Goal: Transaction & Acquisition: Obtain resource

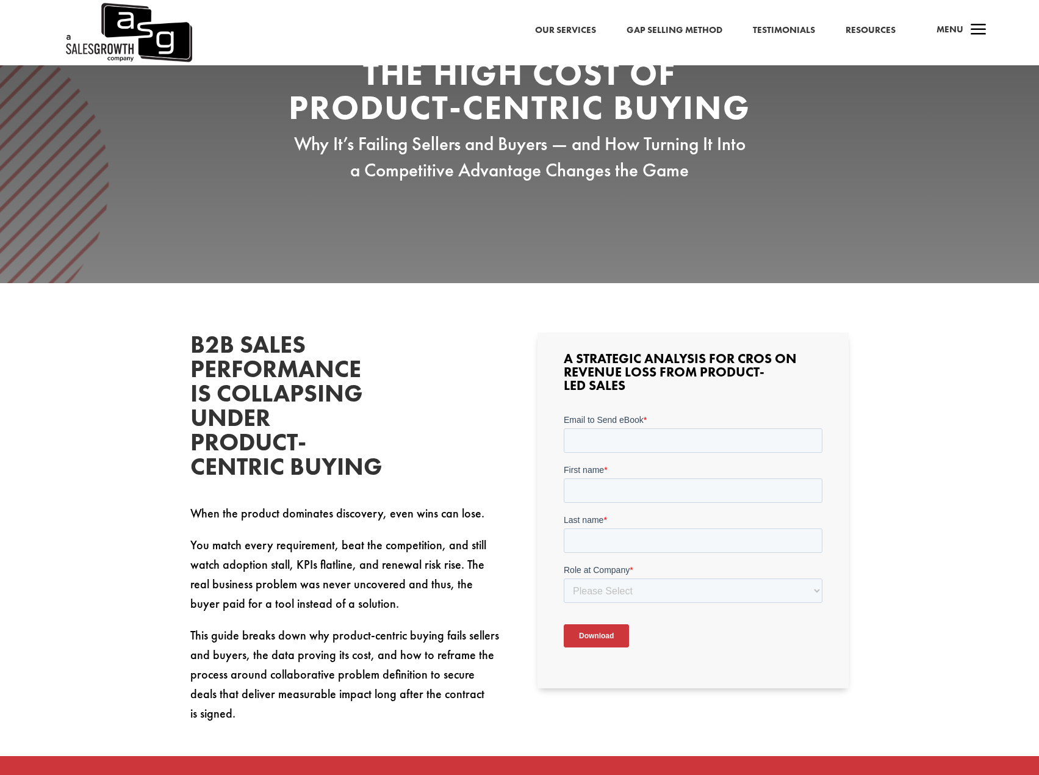
scroll to position [122, 0]
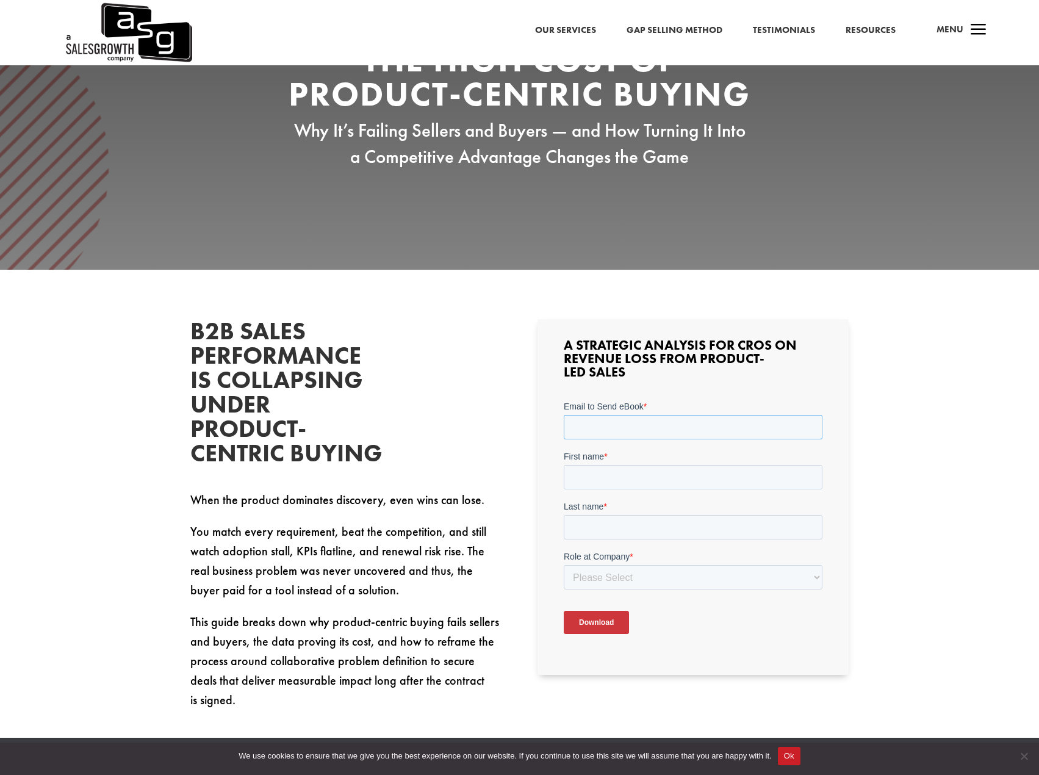
click at [590, 422] on input "Email to Send eBook *" at bounding box center [693, 426] width 259 height 24
type input "[PERSON_NAME][EMAIL_ADDRESS][PERSON_NAME][DOMAIN_NAME]"
click at [631, 472] on input "First name *" at bounding box center [693, 476] width 259 height 24
type input "[PERSON_NAME]"
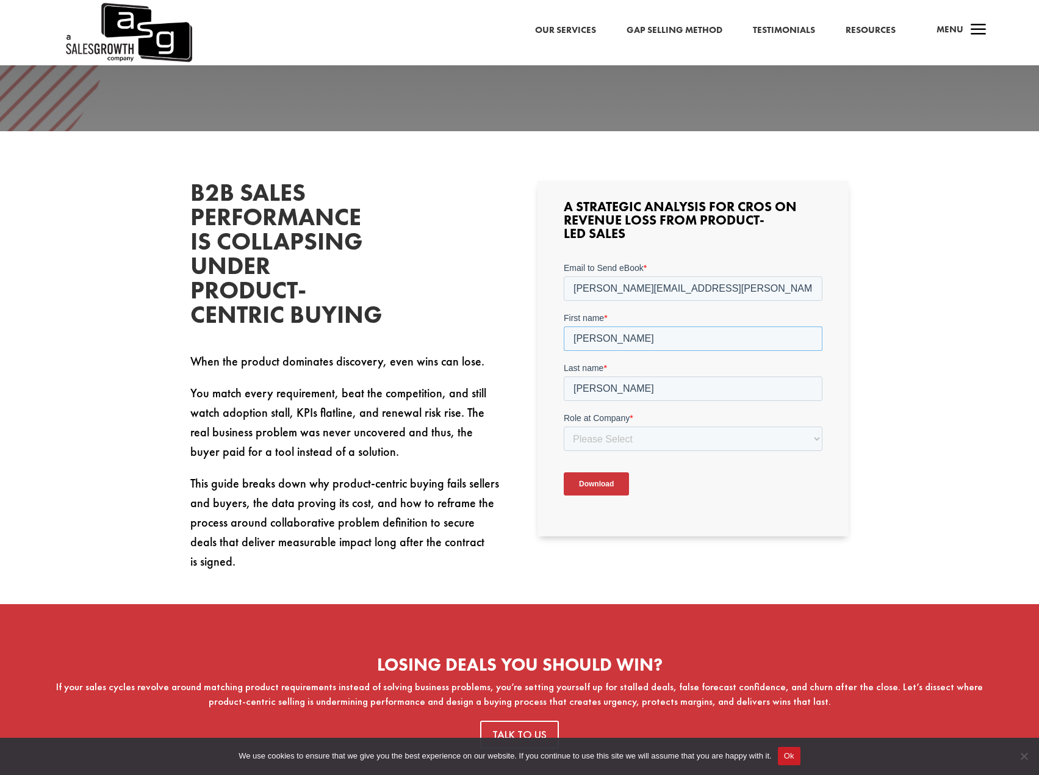
scroll to position [305, 0]
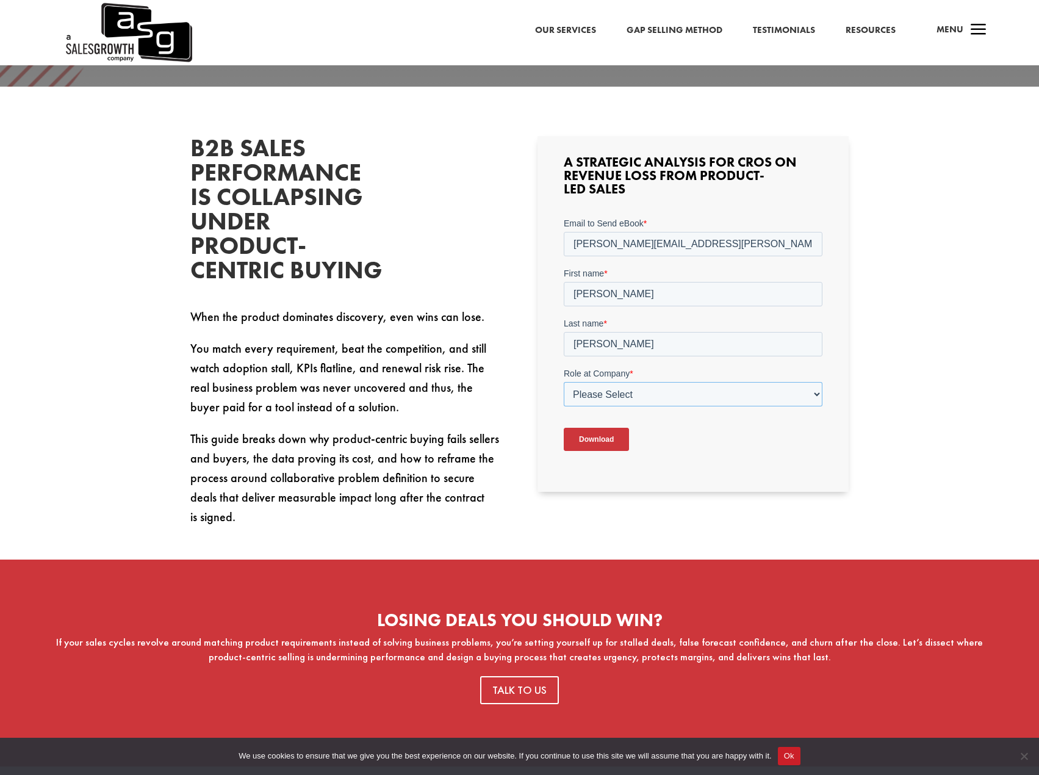
click at [616, 395] on select "Please Select C-Level (CRO, CSO, etc) Senior Leadership (VP of Sales, VP of Ena…" at bounding box center [693, 393] width 259 height 24
select select "Senior Leadership (VP of Sales, VP of Enablement, etc)"
click at [564, 381] on select "Please Select C-Level (CRO, CSO, etc) Senior Leadership (VP of Sales, VP of Ena…" at bounding box center [693, 393] width 259 height 24
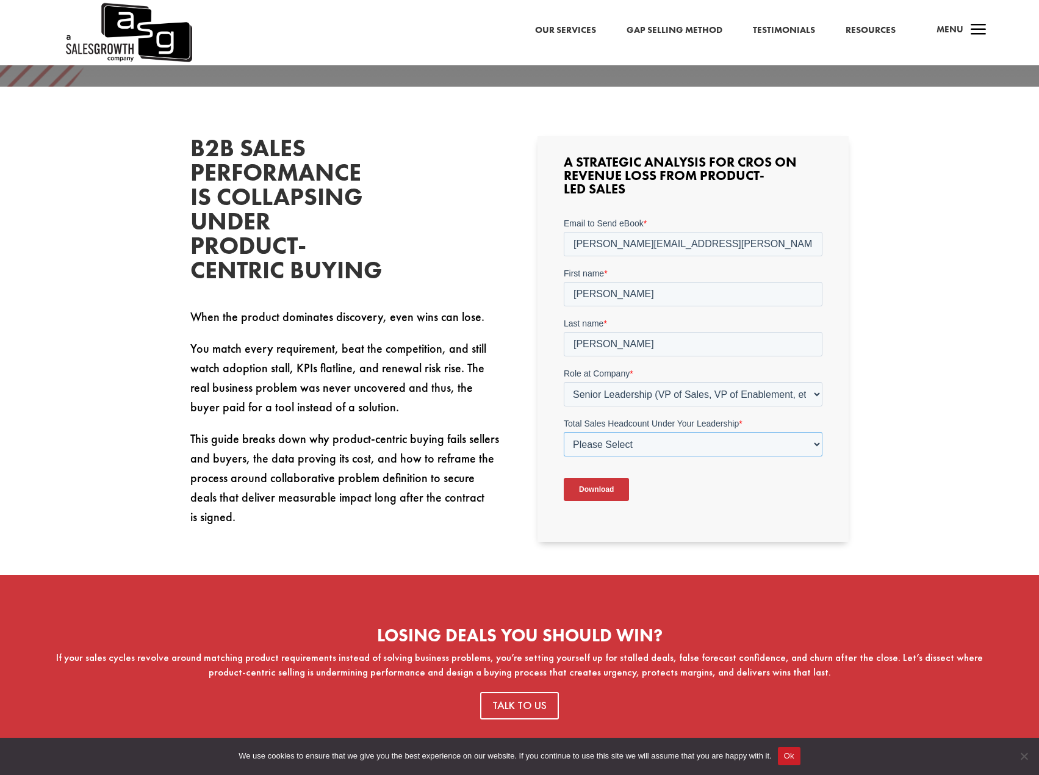
click at [642, 442] on select "Please Select Just Me 1-9 [PHONE_NUMBER] [PHONE_NUMBER]+" at bounding box center [693, 443] width 259 height 24
select select "10-19"
click at [564, 431] on select "Please Select Just Me 1-9 [PHONE_NUMBER] [PHONE_NUMBER]+" at bounding box center [693, 443] width 259 height 24
click at [603, 489] on input "Download" at bounding box center [596, 488] width 65 height 23
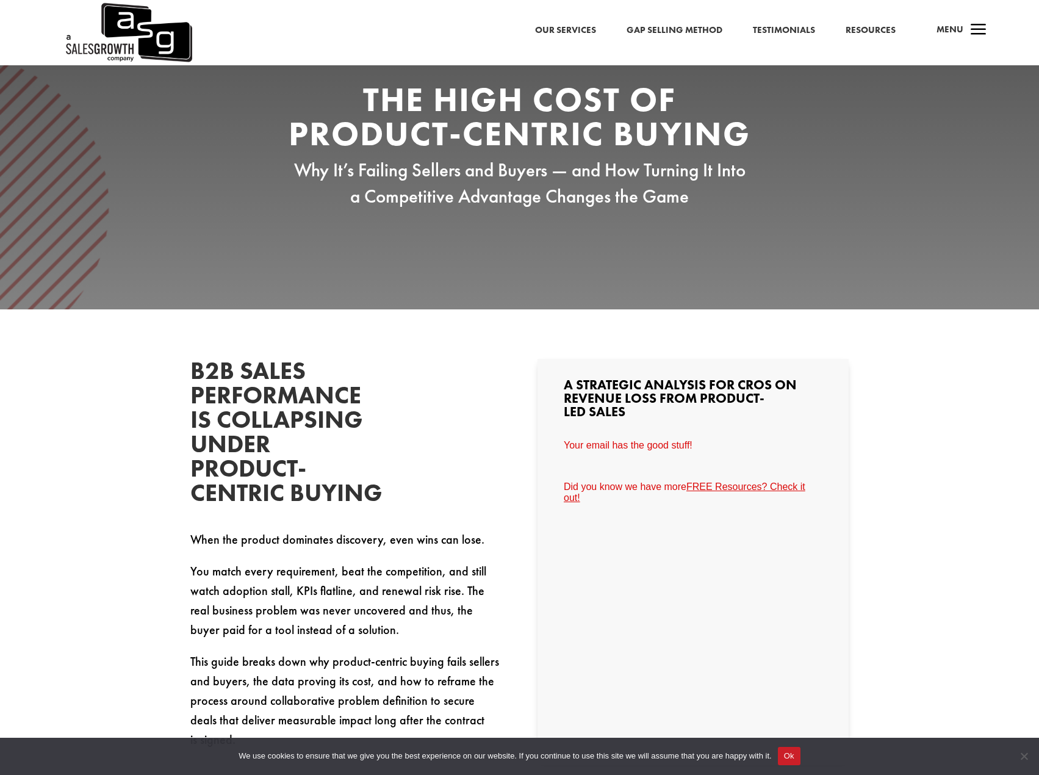
scroll to position [0, 0]
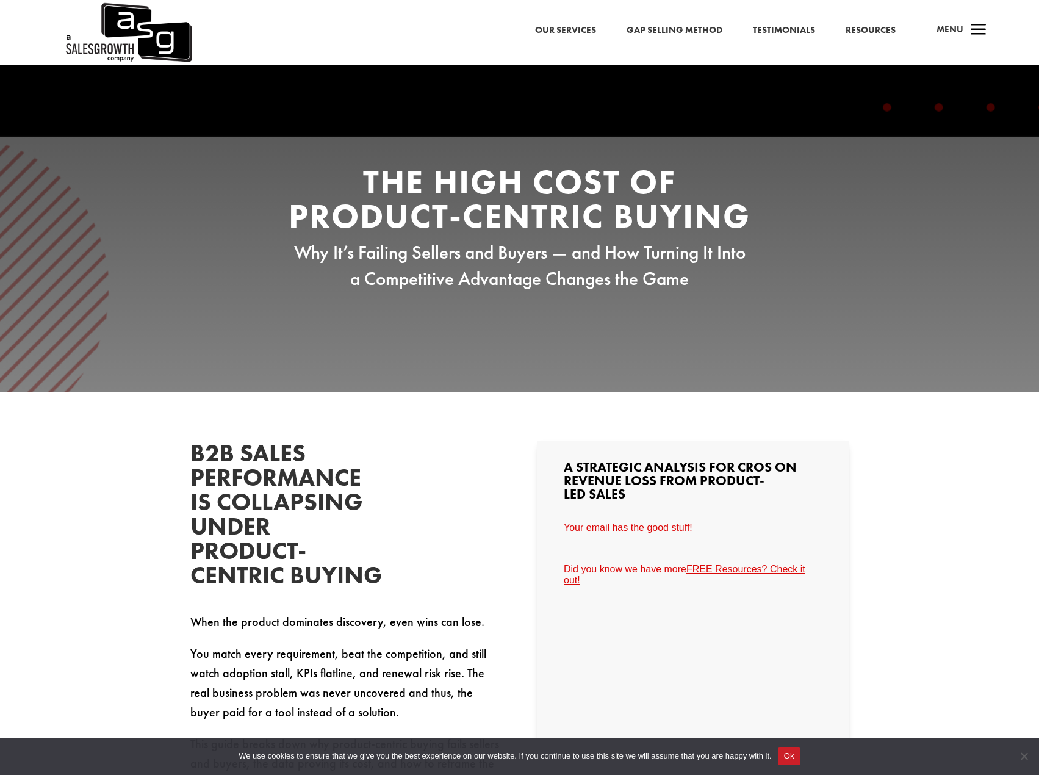
click at [655, 33] on link "Gap Selling Method" at bounding box center [675, 31] width 96 height 16
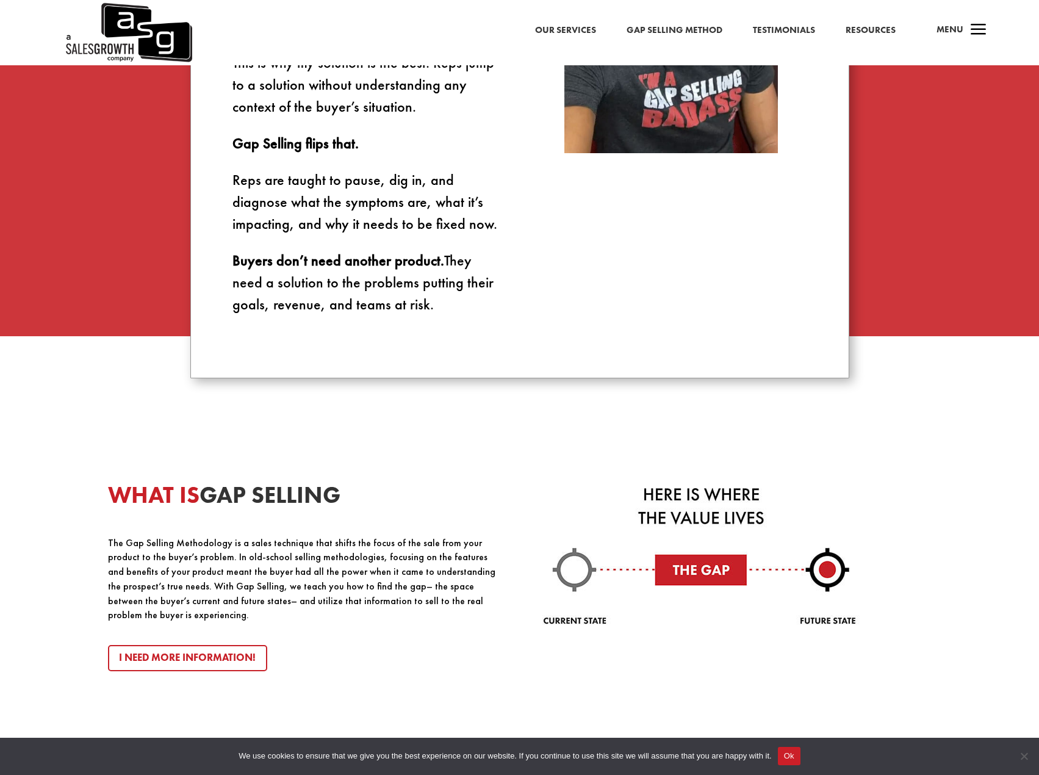
scroll to position [1098, 0]
